Goal: Entertainment & Leisure: Consume media (video, audio)

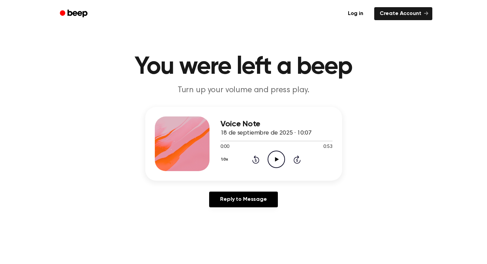
click at [273, 160] on icon "Play Audio" at bounding box center [275, 159] width 17 height 17
click at [273, 160] on icon "Pause Audio" at bounding box center [275, 159] width 17 height 17
click at [280, 153] on icon "Play Audio" at bounding box center [275, 159] width 17 height 17
click at [343, 117] on div "Voice Note 18 de septiembre de 2025 · 10:07 0:11 0:53 Your browser does not sup…" at bounding box center [243, 160] width 470 height 106
click at [275, 156] on icon "Play Audio" at bounding box center [275, 159] width 17 height 17
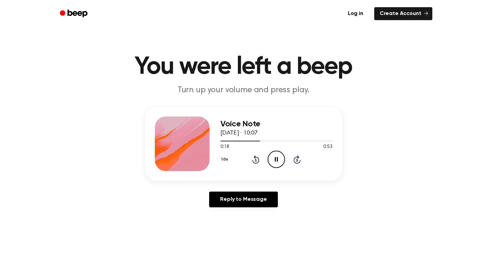
click at [275, 156] on icon "Pause Audio" at bounding box center [275, 159] width 17 height 17
